Goal: Information Seeking & Learning: Compare options

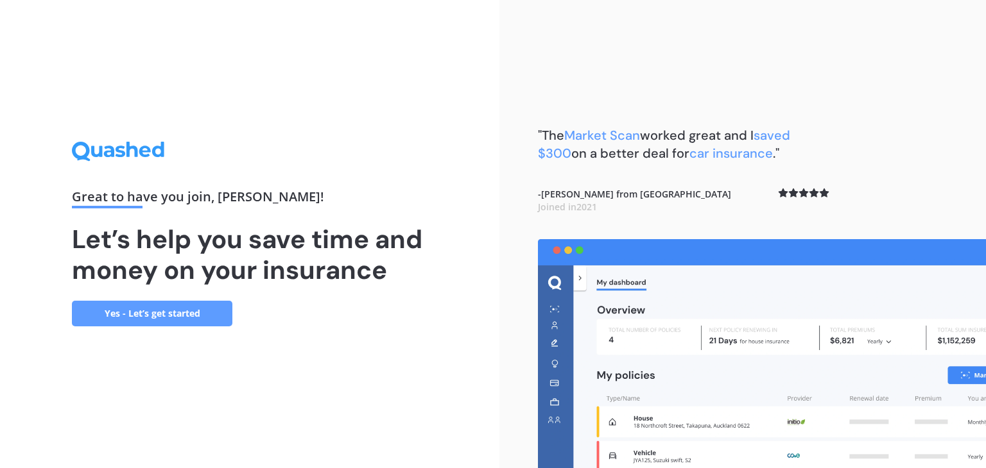
click at [166, 316] on link "Yes - Let’s get started" at bounding box center [152, 314] width 160 height 26
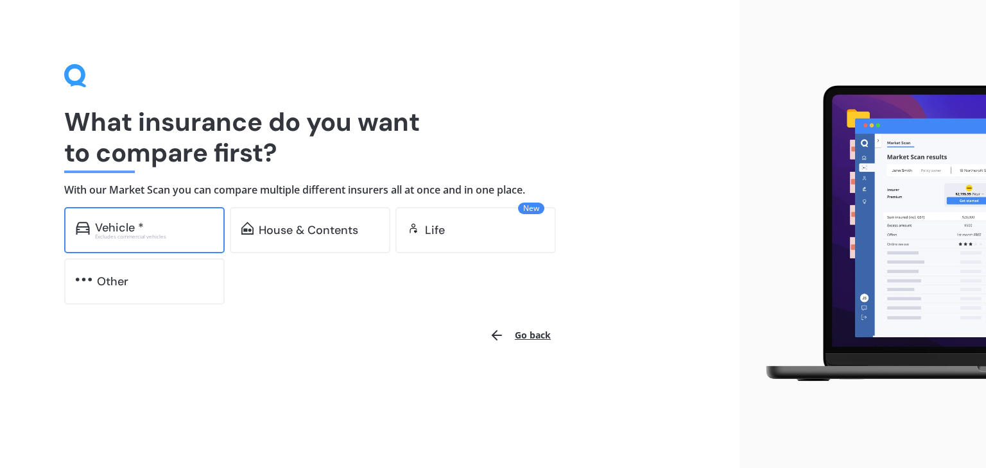
click at [169, 234] on div "Excludes commercial vehicles" at bounding box center [154, 236] width 118 height 5
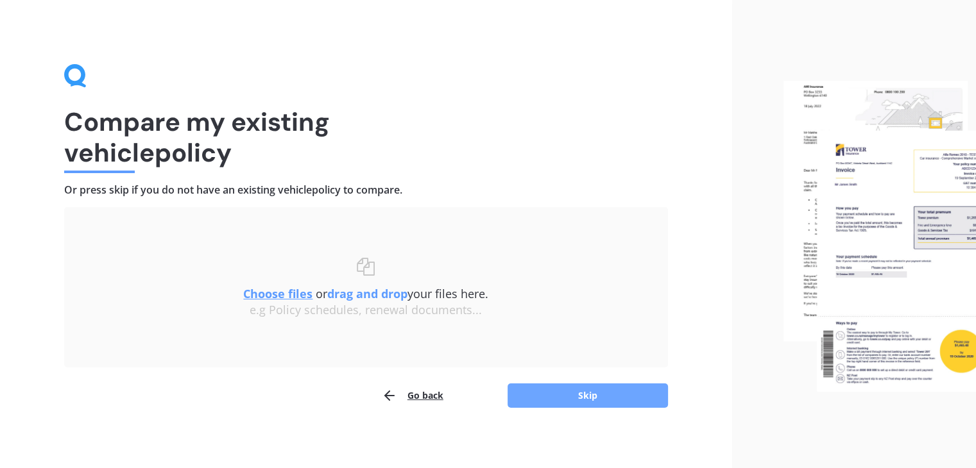
click at [563, 397] on button "Skip" at bounding box center [588, 396] width 160 height 24
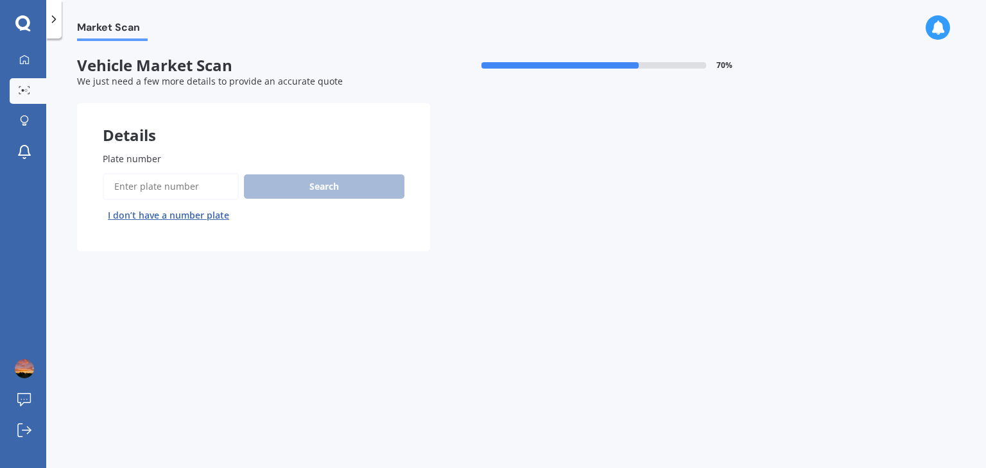
click at [156, 187] on input "Plate number" at bounding box center [171, 186] width 136 height 27
type input "rku282"
click at [334, 191] on button "Search" at bounding box center [324, 187] width 160 height 24
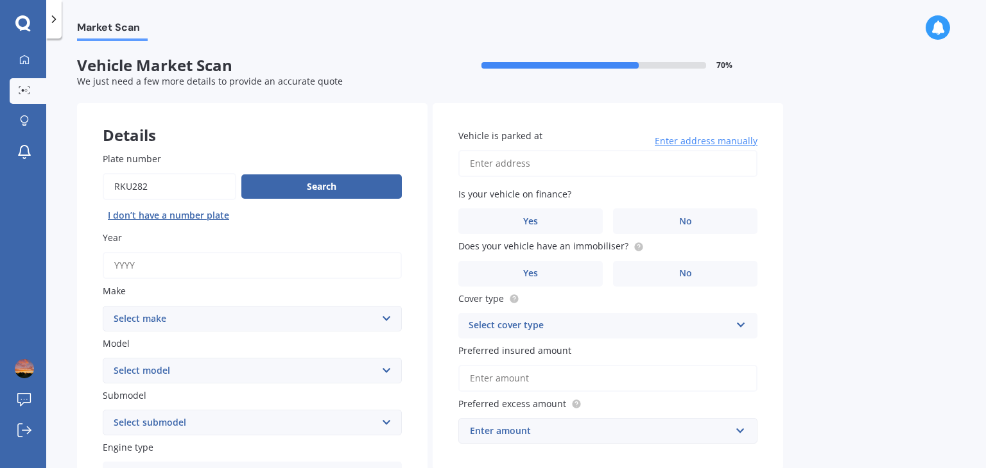
scroll to position [64, 0]
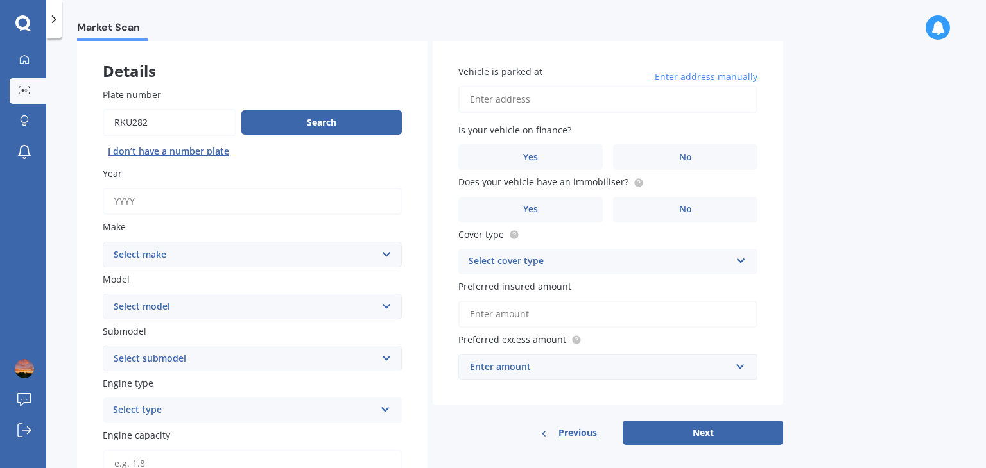
click at [144, 200] on input "Year" at bounding box center [252, 201] width 299 height 27
type input "2025"
click at [371, 252] on select "Select make AC ALFA ROMEO ASTON [PERSON_NAME] AUDI AUSTIN BEDFORD Bentley BMW B…" at bounding box center [252, 255] width 299 height 26
select select "GWM"
click at [103, 242] on select "Select make AC ALFA ROMEO ASTON [PERSON_NAME] AUDI AUSTIN BEDFORD Bentley BMW B…" at bounding box center [252, 255] width 299 height 26
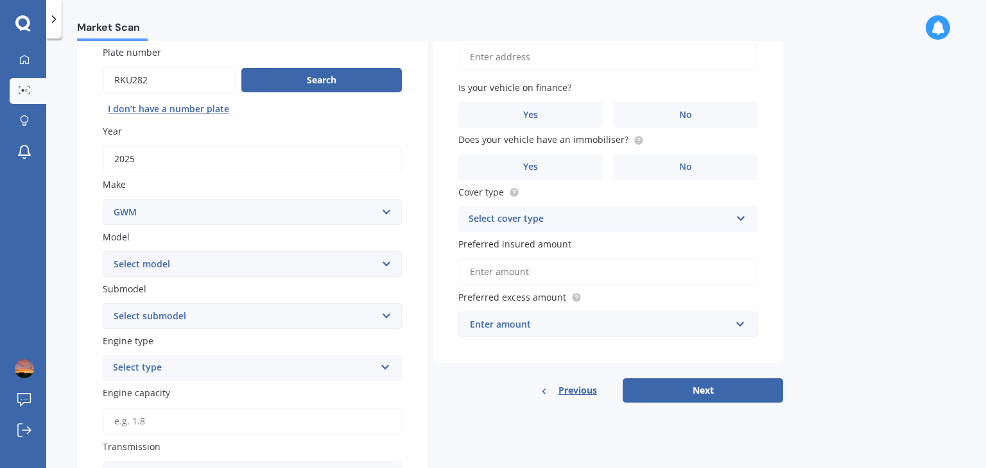
scroll to position [128, 0]
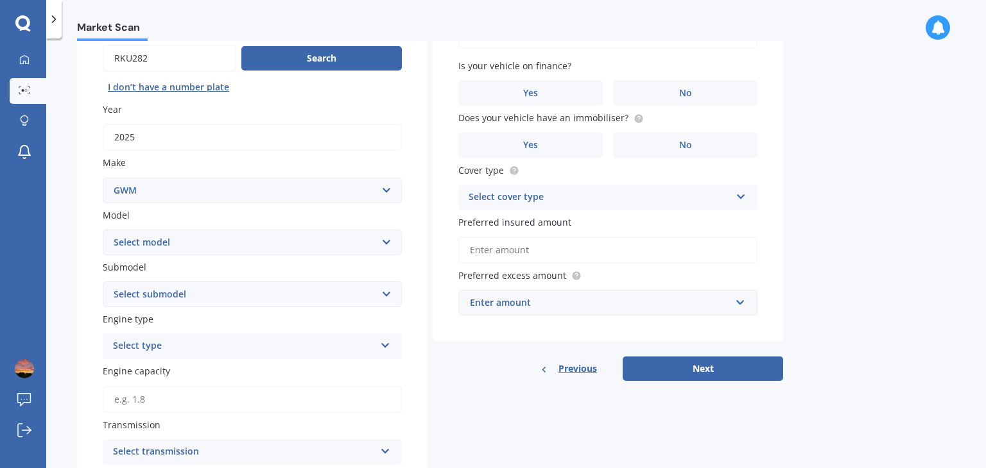
click at [216, 237] on select "Select model [PERSON_NAME] HAVAL H6 ORA TANK" at bounding box center [252, 243] width 299 height 26
select select "HAVAL H6"
click at [103, 230] on select "Select model [PERSON_NAME] HAVAL H6 ORA TANK" at bounding box center [252, 243] width 299 height 26
click at [236, 296] on select "Select submodel GT ULTRA PHEV 4WD" at bounding box center [252, 295] width 299 height 26
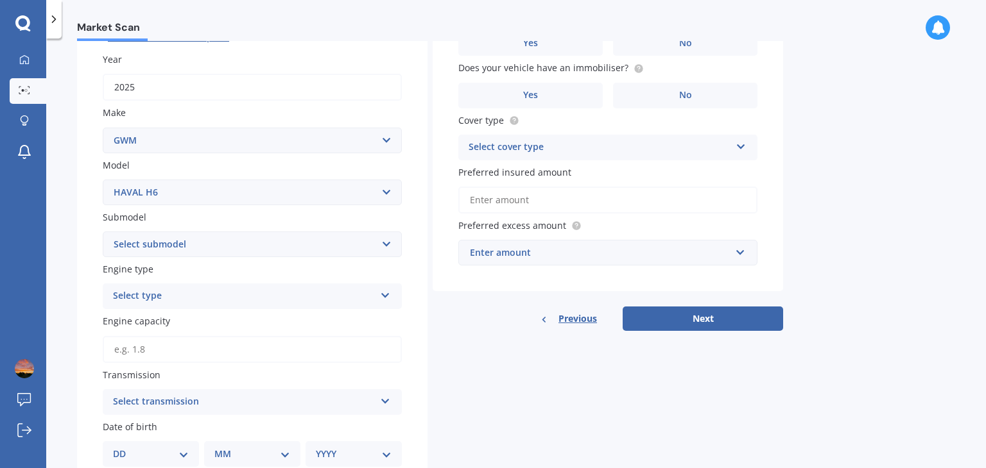
scroll to position [193, 0]
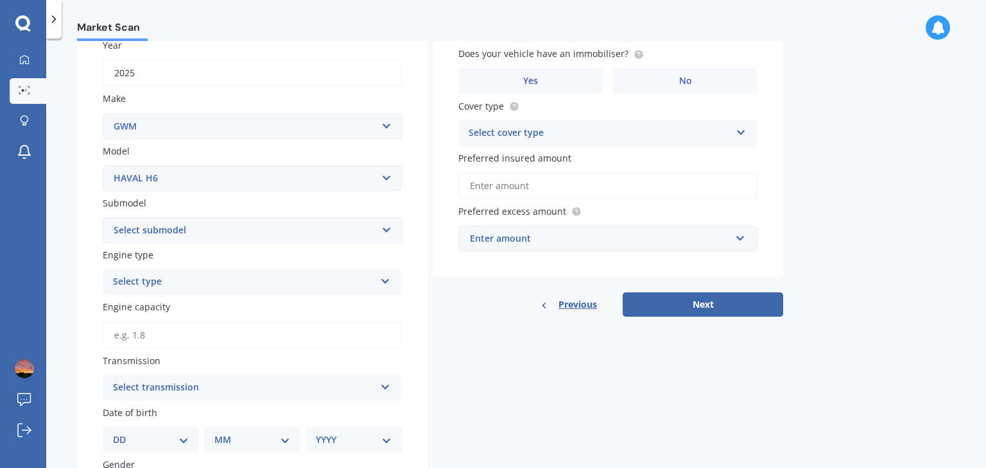
click at [229, 228] on select "Select submodel GT ULTRA PHEV 4WD" at bounding box center [252, 231] width 299 height 26
select select "GT ULTRA PHEV 4WD"
click at [103, 218] on select "Select submodel GT ULTRA PHEV 4WD" at bounding box center [252, 231] width 299 height 26
click at [207, 279] on div "Select type" at bounding box center [244, 282] width 262 height 15
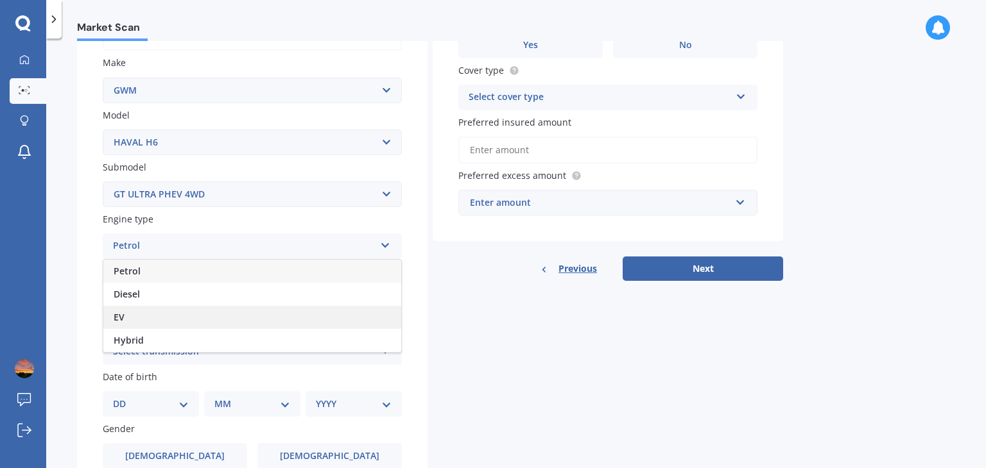
scroll to position [321, 0]
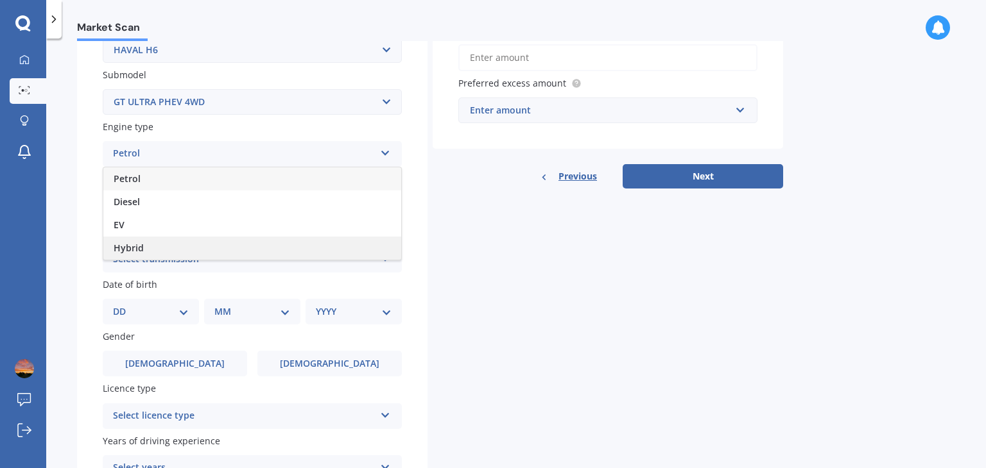
click at [139, 245] on span "Hybrid" at bounding box center [129, 248] width 30 height 12
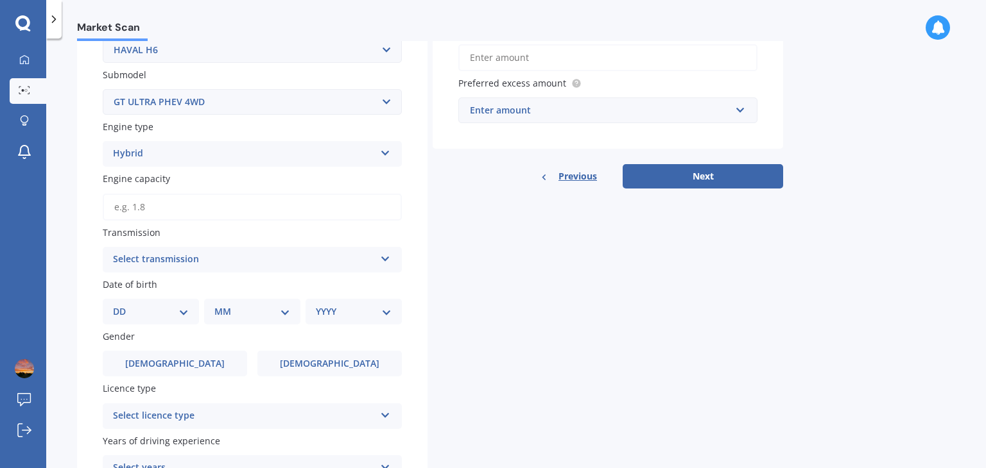
click at [181, 202] on input "Engine capacity" at bounding box center [252, 207] width 299 height 27
type input "1.5"
click at [308, 260] on div "Select transmission" at bounding box center [244, 259] width 262 height 15
click at [157, 288] on div "Auto" at bounding box center [252, 284] width 298 height 23
click at [149, 314] on select "DD 01 02 03 04 05 06 07 08 09 10 11 12 13 14 15 16 17 18 19 20 21 22 23 24 25 2…" at bounding box center [151, 312] width 76 height 14
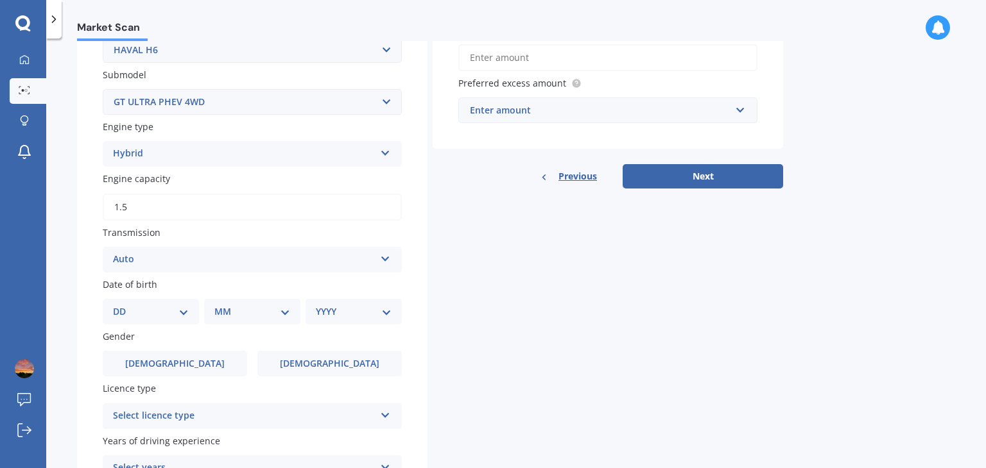
select select "29"
click at [123, 305] on select "DD 01 02 03 04 05 06 07 08 09 10 11 12 13 14 15 16 17 18 19 20 21 22 23 24 25 2…" at bounding box center [151, 312] width 76 height 14
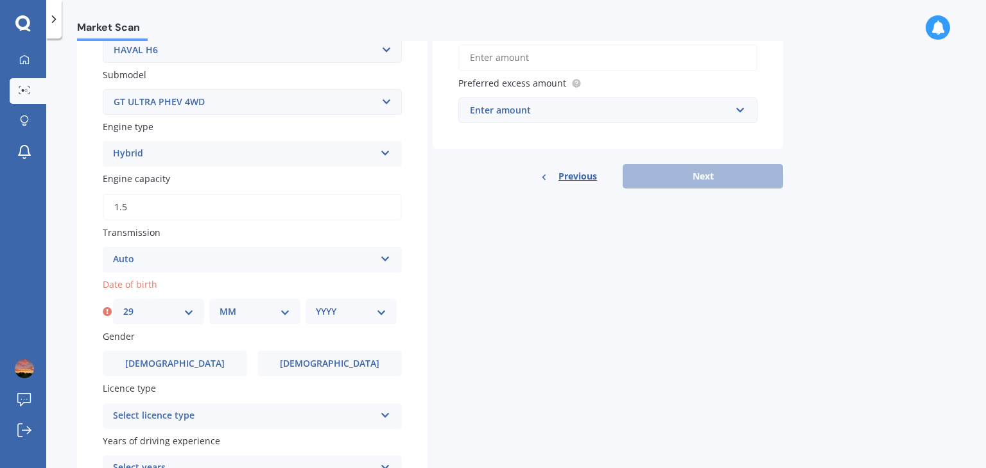
click at [249, 312] on select "MM 01 02 03 04 05 06 07 08 09 10 11 12" at bounding box center [254, 312] width 71 height 14
select select "04"
click at [219, 305] on select "MM 01 02 03 04 05 06 07 08 09 10 11 12" at bounding box center [254, 312] width 71 height 14
click at [351, 304] on div "YYYY 2025 2024 2023 2022 2021 2020 2019 2018 2017 2016 2015 2014 2013 2012 2011…" at bounding box center [350, 312] width 91 height 26
click at [375, 310] on select "YYYY 2025 2024 2023 2022 2021 2020 2019 2018 2017 2016 2015 2014 2013 2012 2011…" at bounding box center [351, 312] width 71 height 14
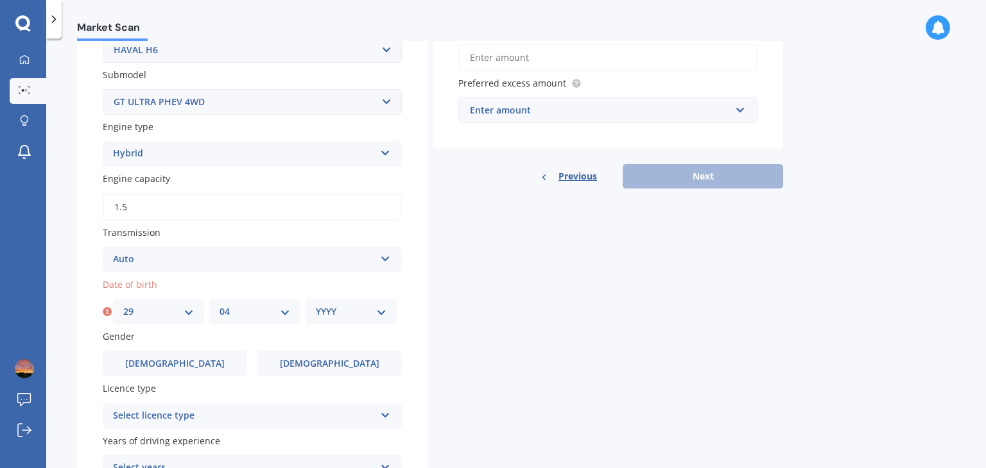
select select "1955"
click at [316, 305] on select "YYYY 2025 2024 2023 2022 2021 2020 2019 2018 2017 2016 2015 2014 2013 2012 2011…" at bounding box center [351, 312] width 71 height 14
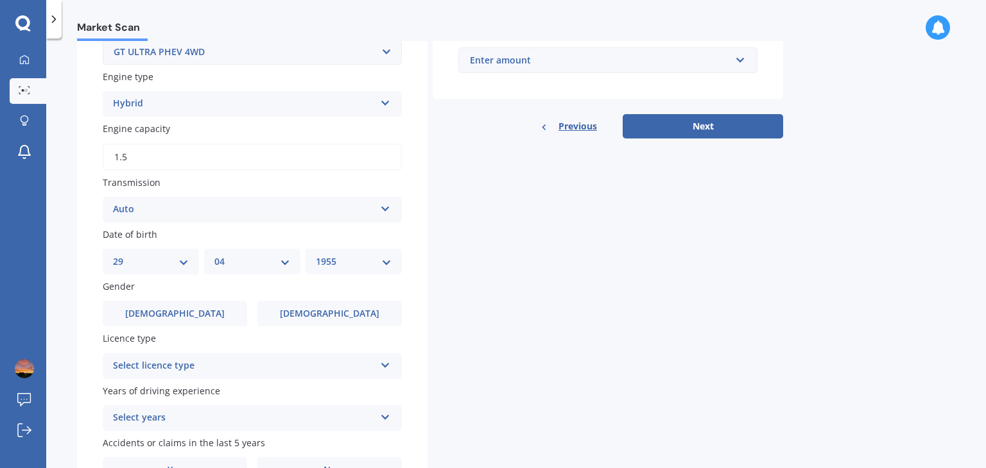
scroll to position [445, 0]
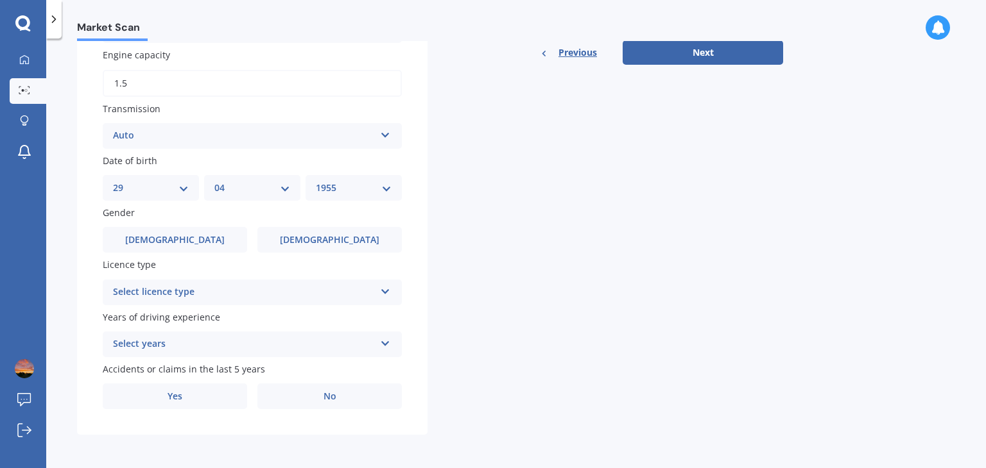
click at [313, 296] on div "Select licence type" at bounding box center [244, 292] width 262 height 15
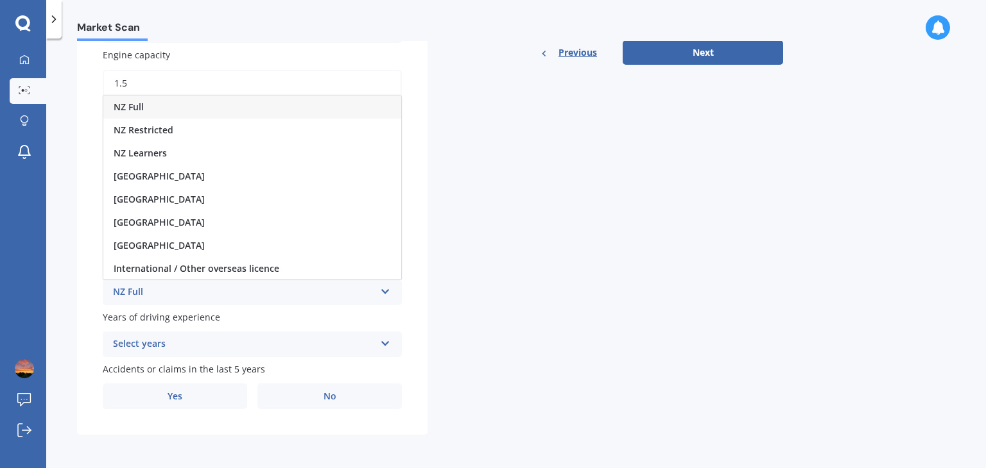
click at [169, 110] on div "NZ Full" at bounding box center [252, 107] width 298 height 23
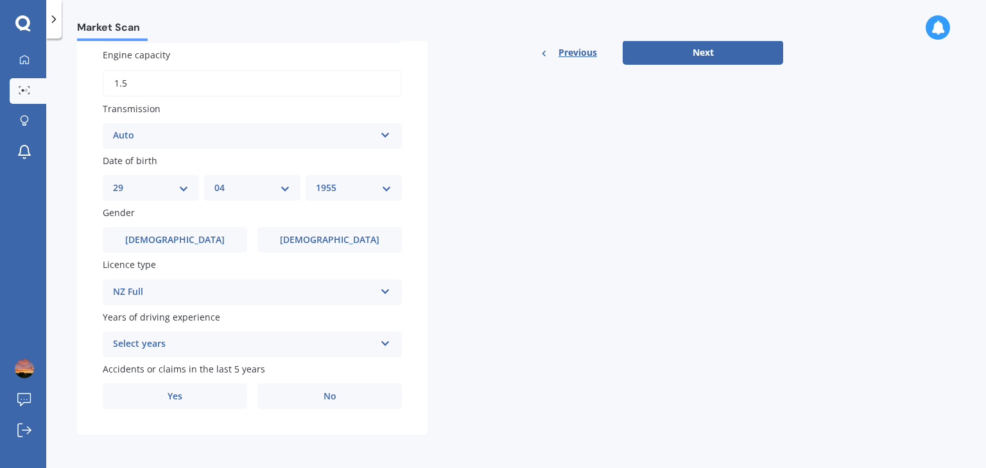
click at [268, 344] on div "Select years" at bounding box center [244, 344] width 262 height 15
click at [554, 316] on div "Details Plate number Search I don’t have a number plate Year [DATE] Make Select…" at bounding box center [430, 47] width 706 height 776
click at [344, 345] on div "5 or more years" at bounding box center [244, 344] width 262 height 15
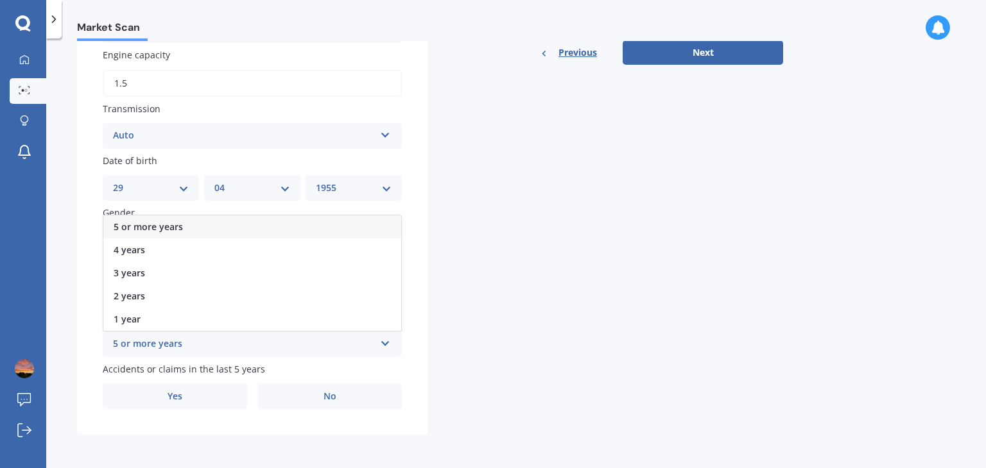
click at [190, 225] on div "5 or more years" at bounding box center [252, 227] width 298 height 23
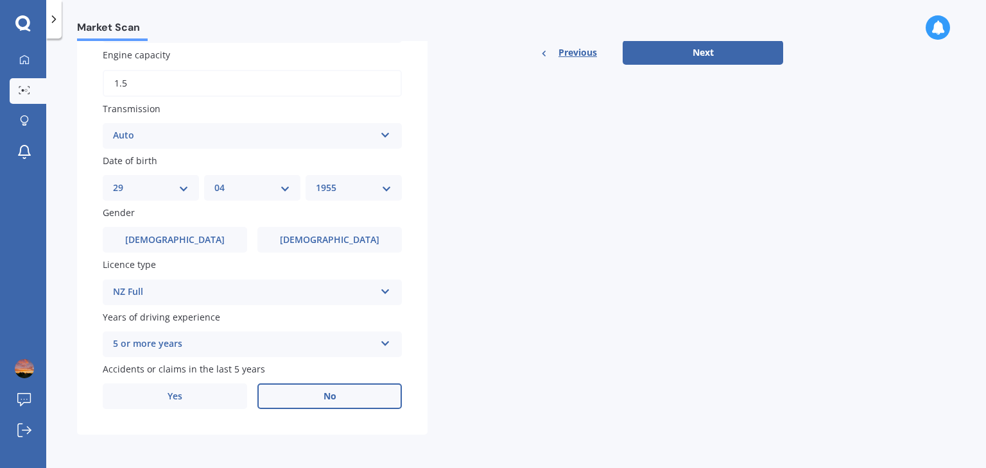
click at [320, 397] on label "No" at bounding box center [329, 397] width 144 height 26
click at [0, 0] on input "No" at bounding box center [0, 0] width 0 height 0
click at [688, 45] on button "Next" at bounding box center [702, 52] width 160 height 24
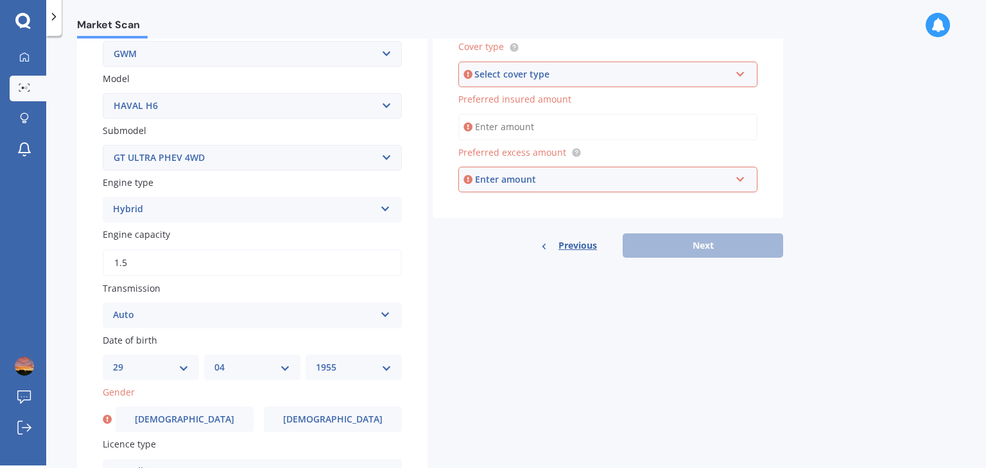
scroll to position [355, 0]
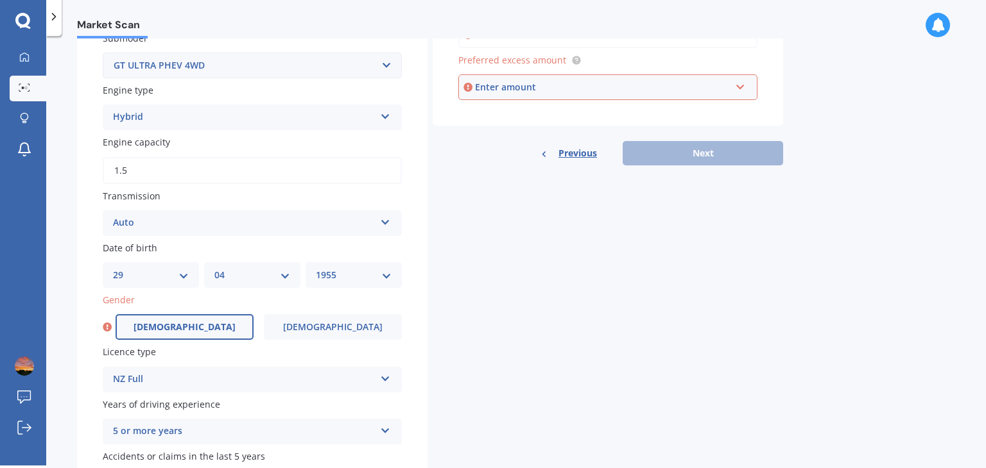
click at [193, 327] on span "[DEMOGRAPHIC_DATA]" at bounding box center [184, 327] width 102 height 11
click at [0, 0] on input "[DEMOGRAPHIC_DATA]" at bounding box center [0, 0] width 0 height 0
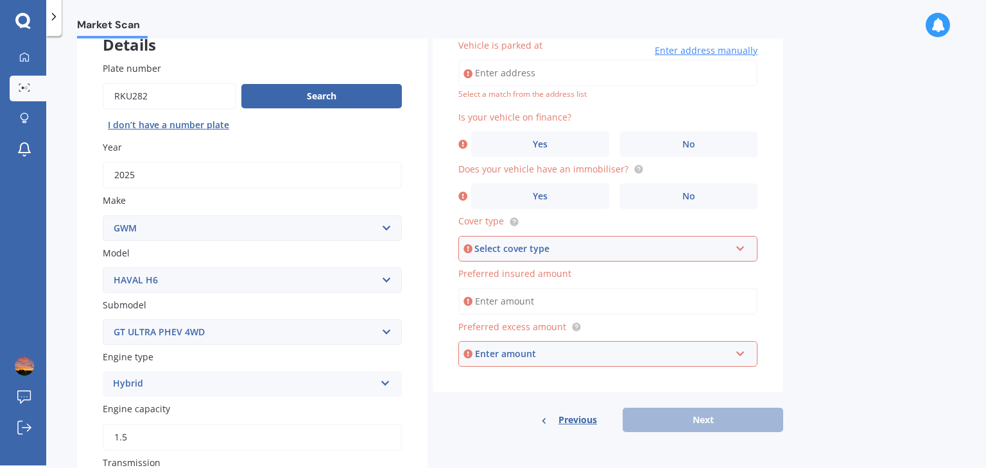
scroll to position [87, 0]
click at [493, 75] on input "Vehicle is parked at" at bounding box center [607, 73] width 299 height 27
type input "[STREET_ADDRESS][PERSON_NAME] 2019"
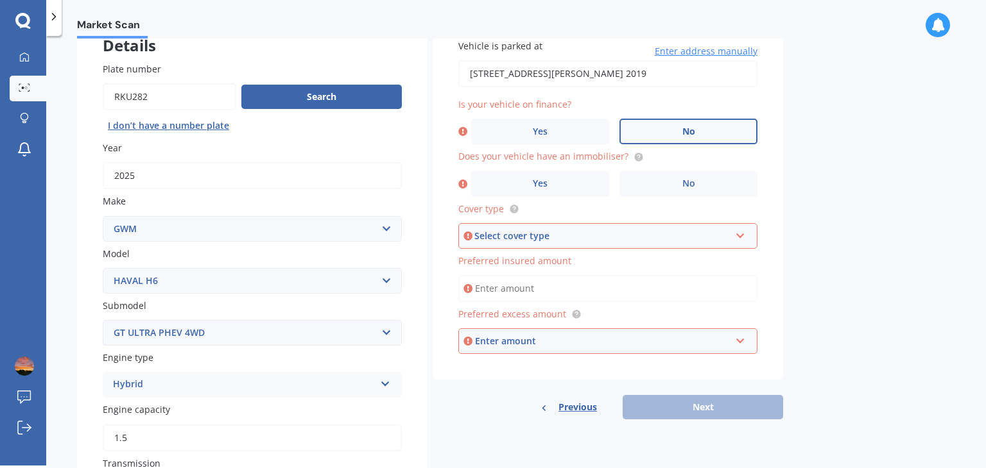
scroll to position [23, 0]
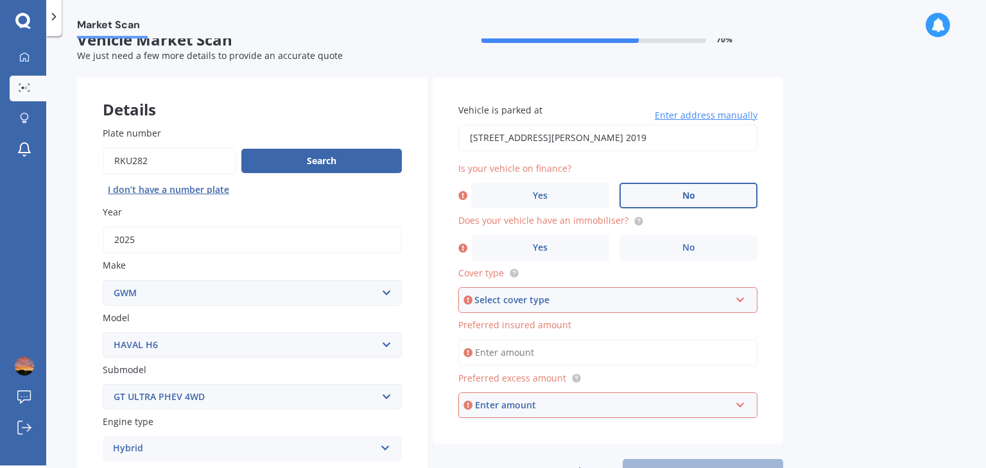
click at [703, 193] on label "No" at bounding box center [688, 196] width 138 height 26
click at [0, 0] on input "No" at bounding box center [0, 0] width 0 height 0
click at [644, 253] on label "No" at bounding box center [688, 249] width 138 height 26
click at [0, 0] on input "No" at bounding box center [0, 0] width 0 height 0
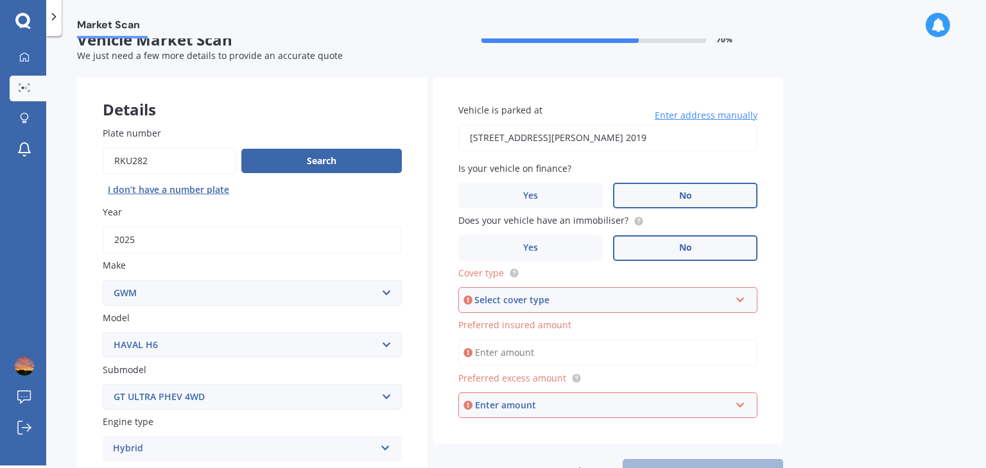
click at [656, 302] on div "Select cover type" at bounding box center [601, 300] width 255 height 14
click at [585, 324] on div "Comprehensive" at bounding box center [607, 324] width 296 height 23
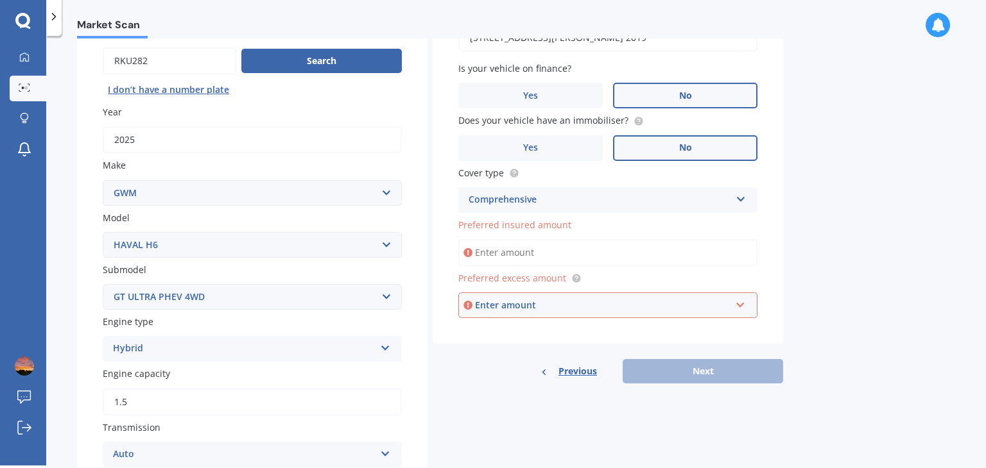
scroll to position [151, 0]
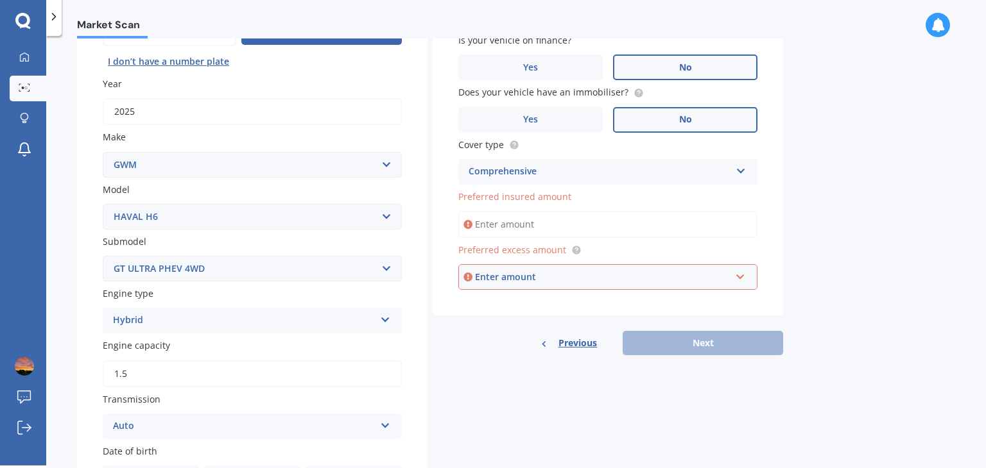
click at [588, 223] on input "Preferred insured amount" at bounding box center [607, 224] width 299 height 27
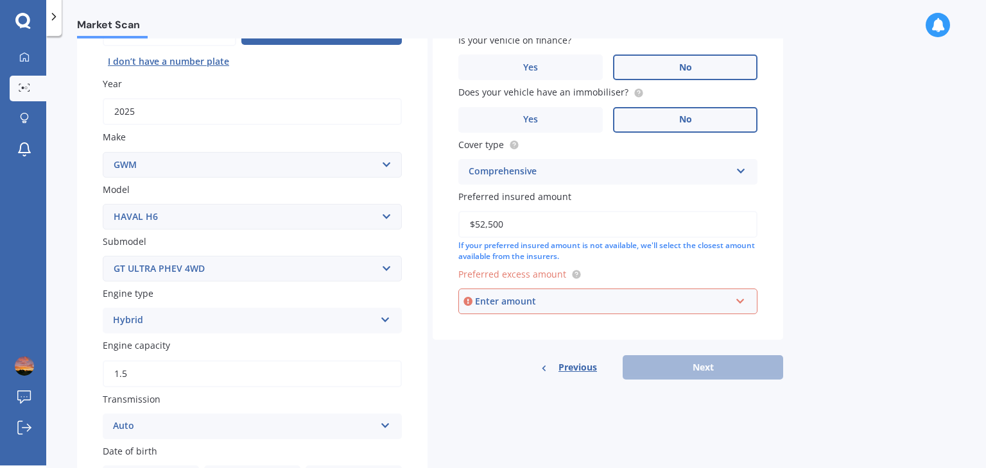
type input "$52,500"
click at [557, 300] on div "Enter amount" at bounding box center [602, 302] width 255 height 14
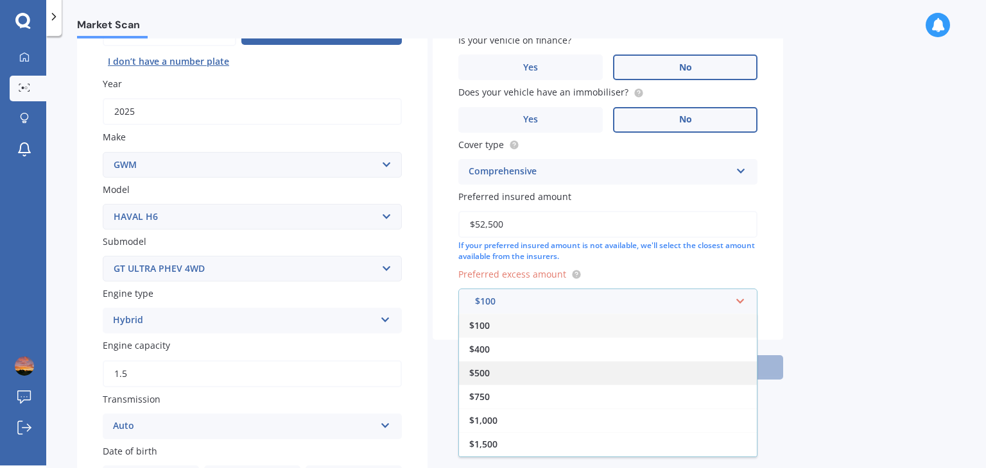
click at [499, 374] on div "$500" at bounding box center [608, 373] width 298 height 24
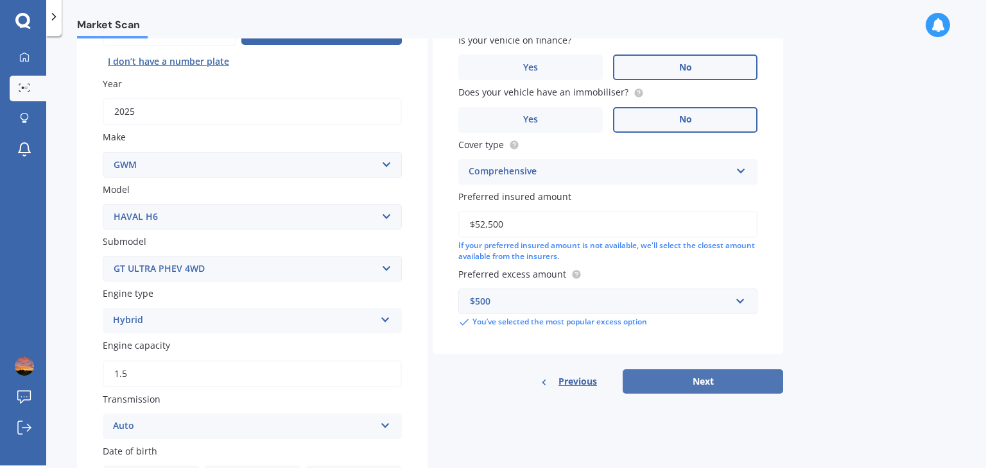
click at [693, 383] on button "Next" at bounding box center [702, 382] width 160 height 24
select select "29"
select select "04"
select select "1955"
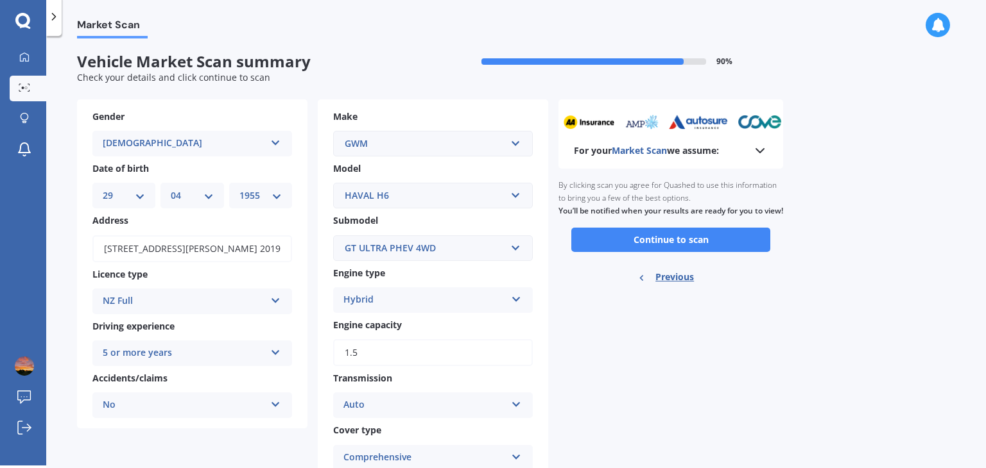
scroll to position [0, 0]
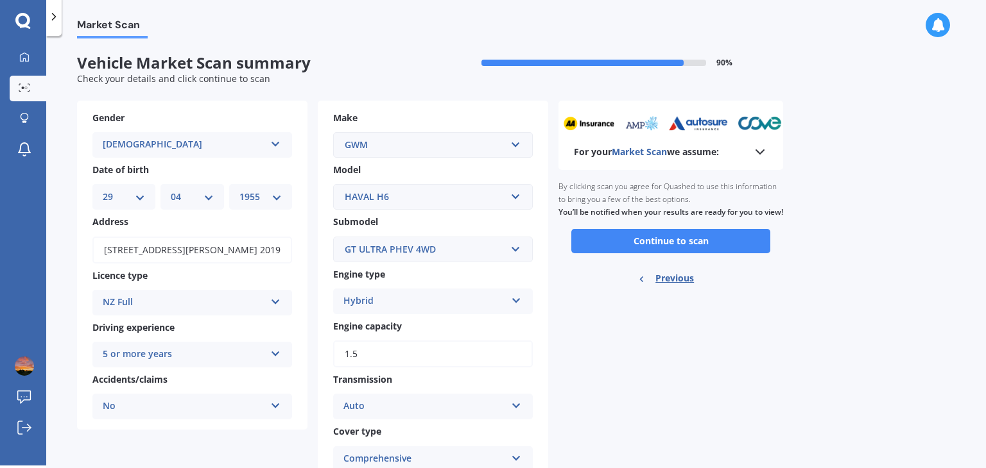
click at [669, 253] on button "Continue to scan" at bounding box center [670, 241] width 199 height 24
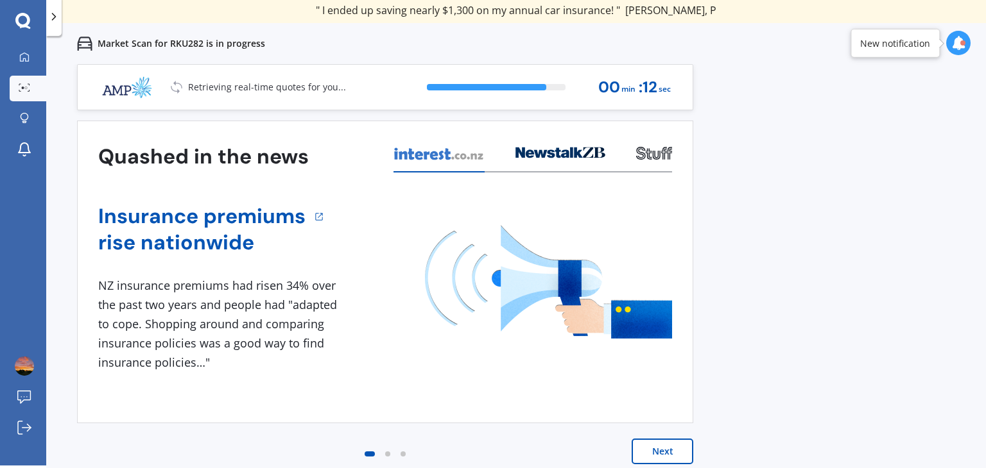
click at [665, 450] on button "Next" at bounding box center [662, 452] width 62 height 26
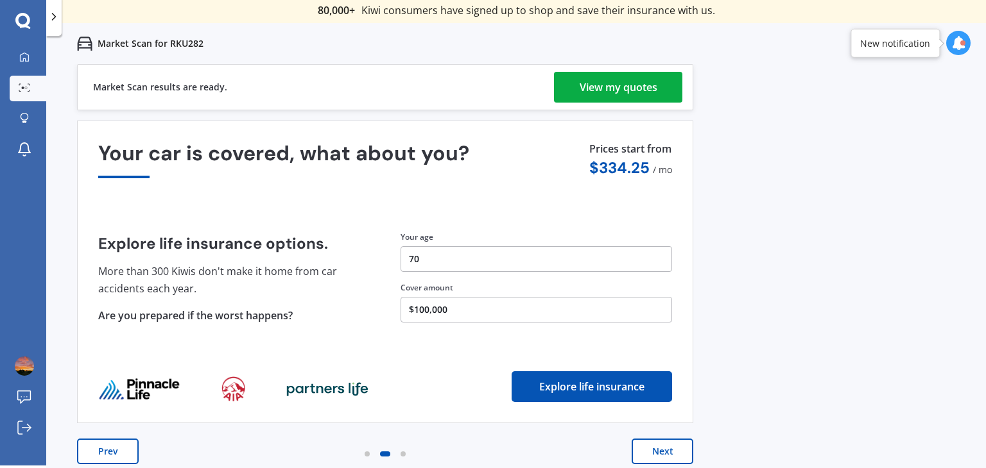
click at [659, 458] on button "Next" at bounding box center [662, 452] width 62 height 26
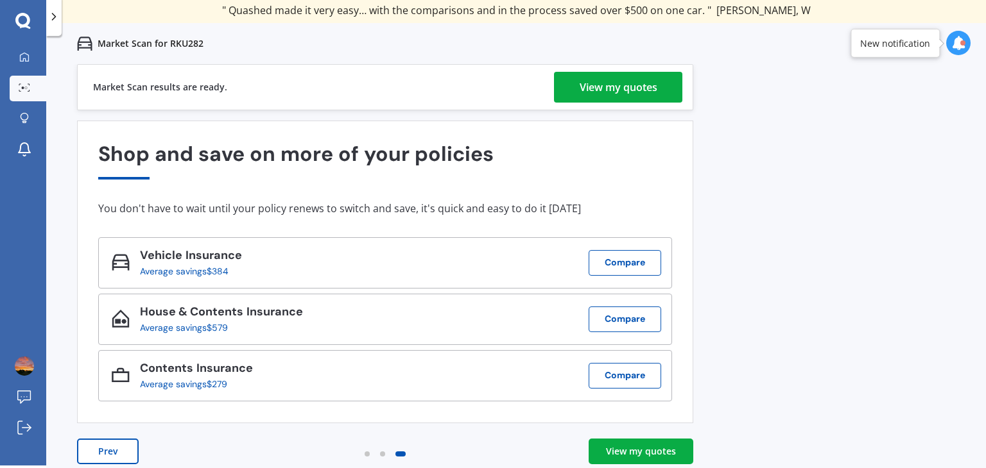
click at [642, 451] on div "View my quotes" at bounding box center [641, 451] width 70 height 13
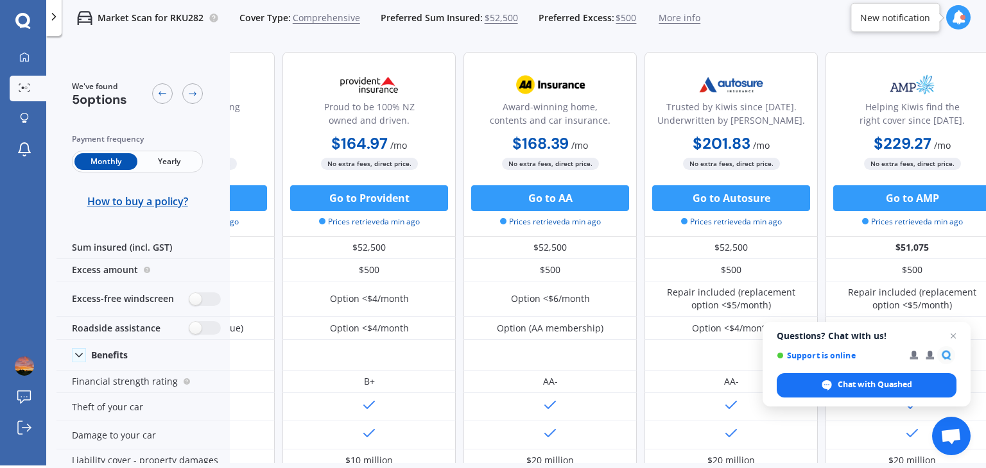
scroll to position [0, 147]
